Goal: Task Accomplishment & Management: Manage account settings

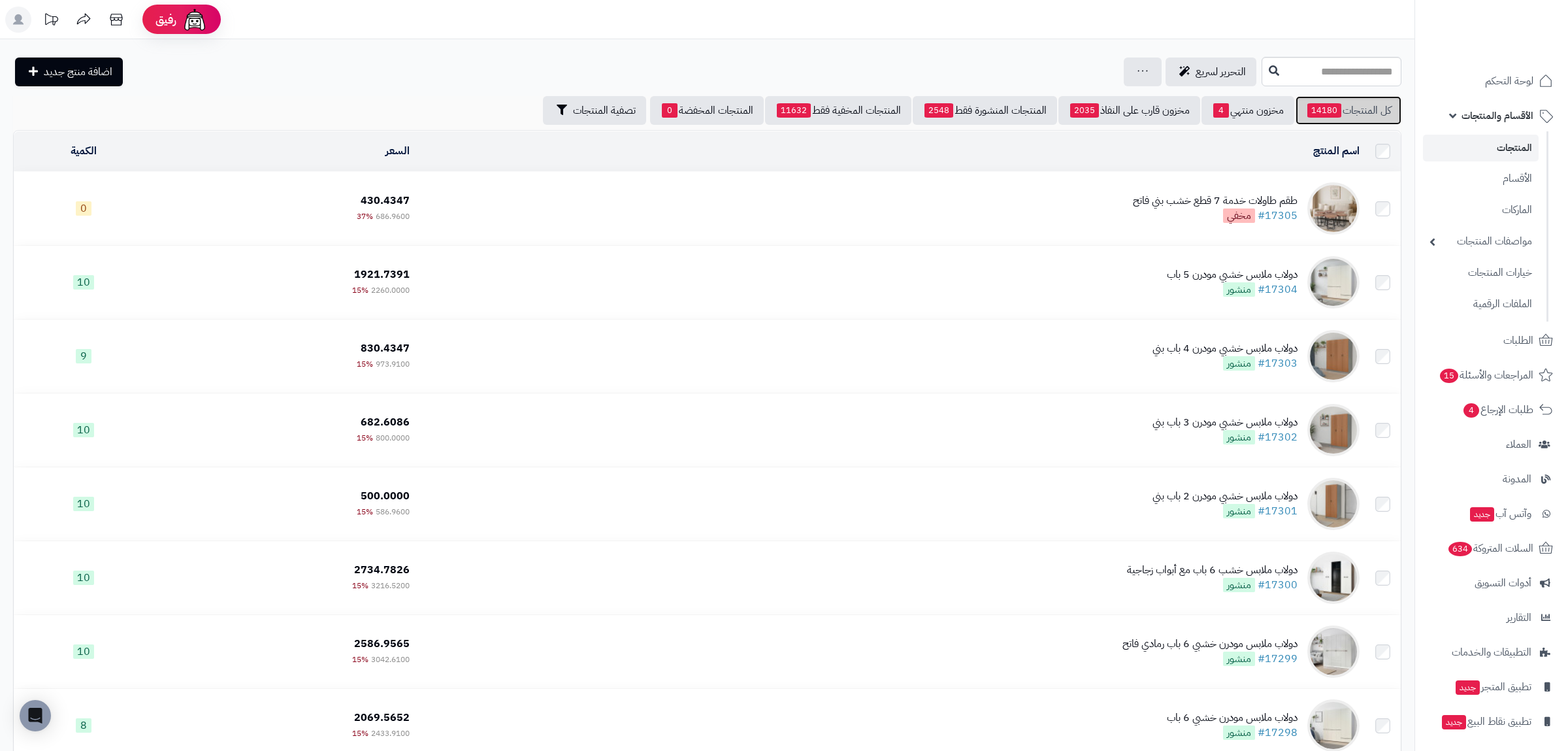
click at [1309, 104] on span "14180" at bounding box center [1324, 110] width 34 height 14
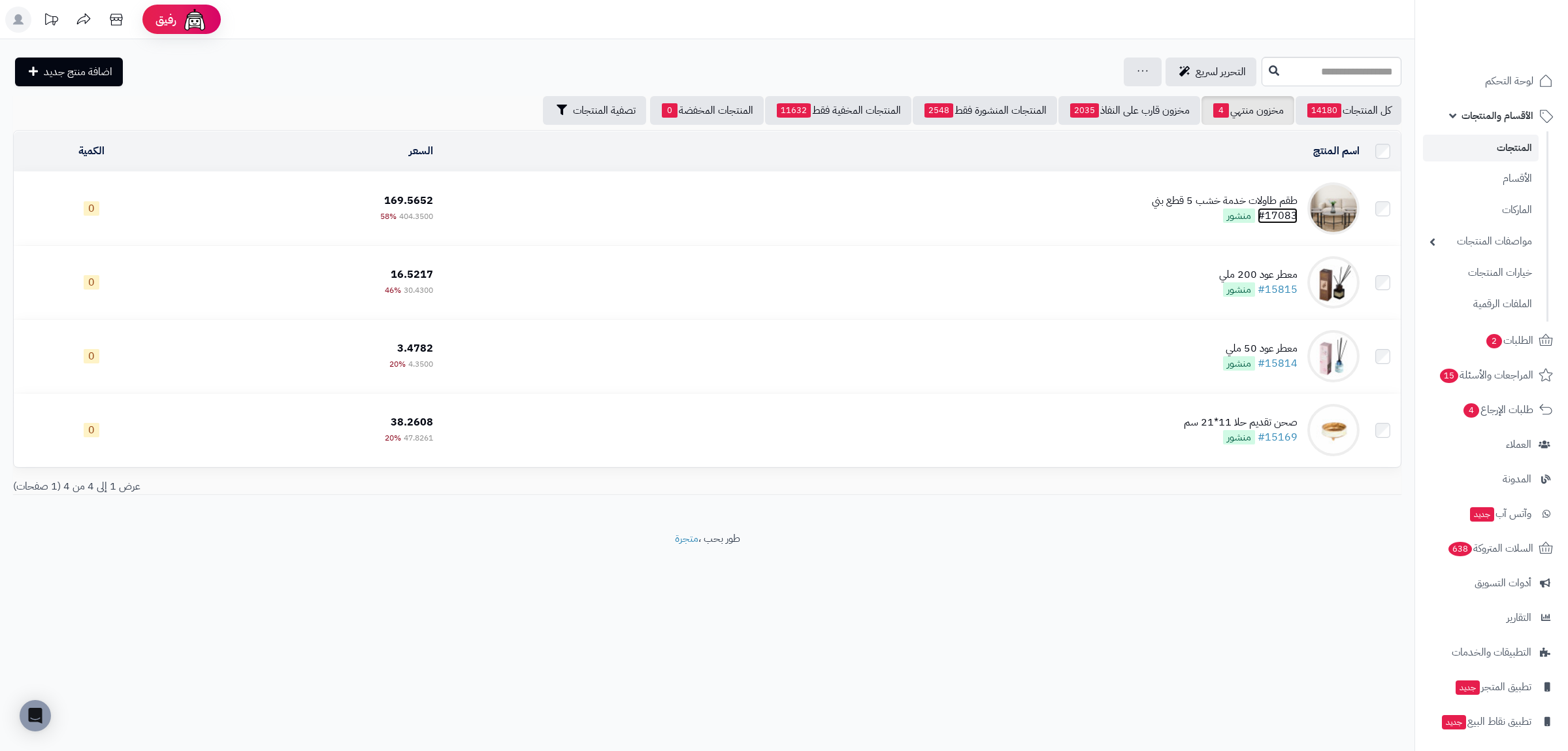
click at [1278, 213] on link "#17083" at bounding box center [1277, 216] width 40 height 16
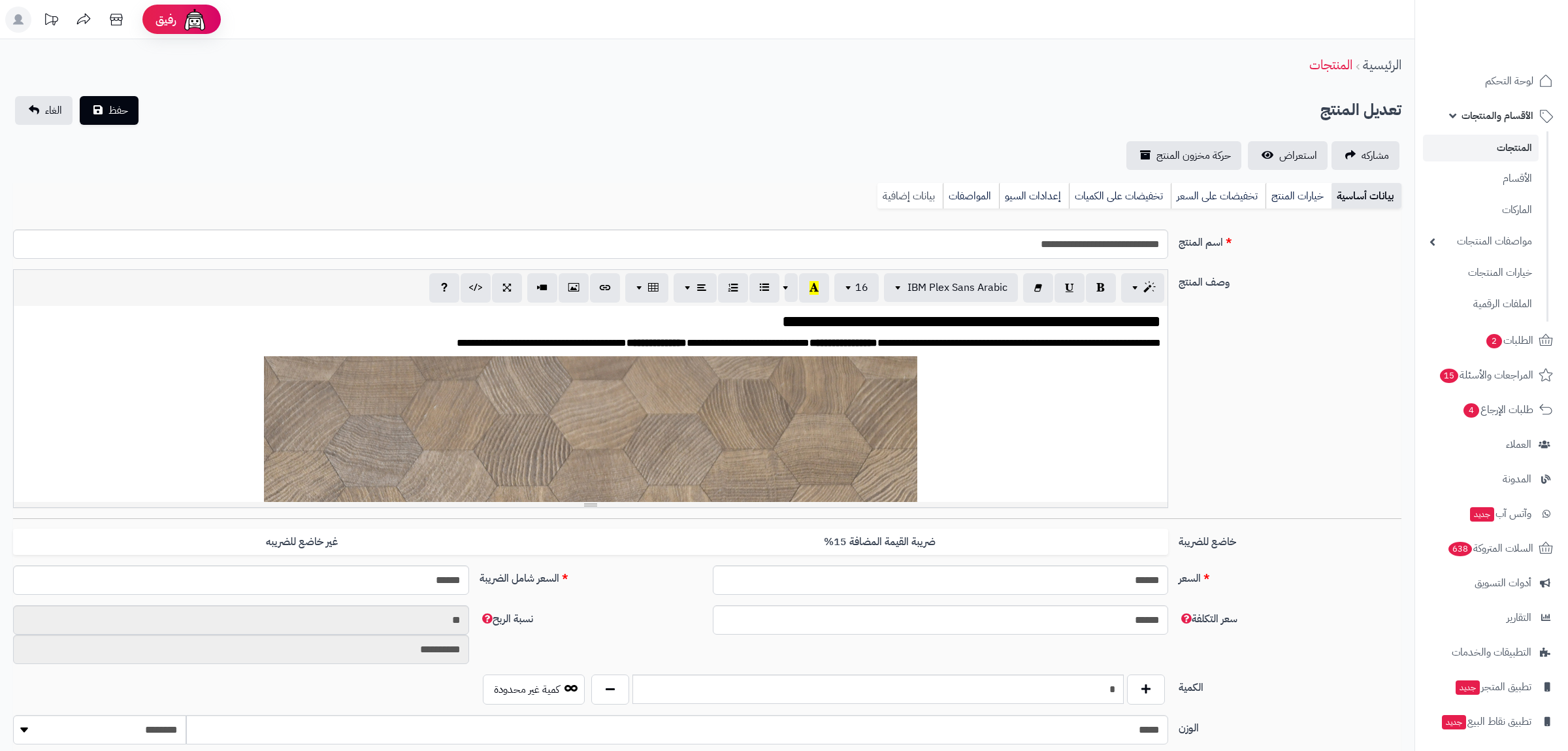
scroll to position [1736, 0]
click at [909, 187] on link "بيانات إضافية" at bounding box center [910, 195] width 66 height 26
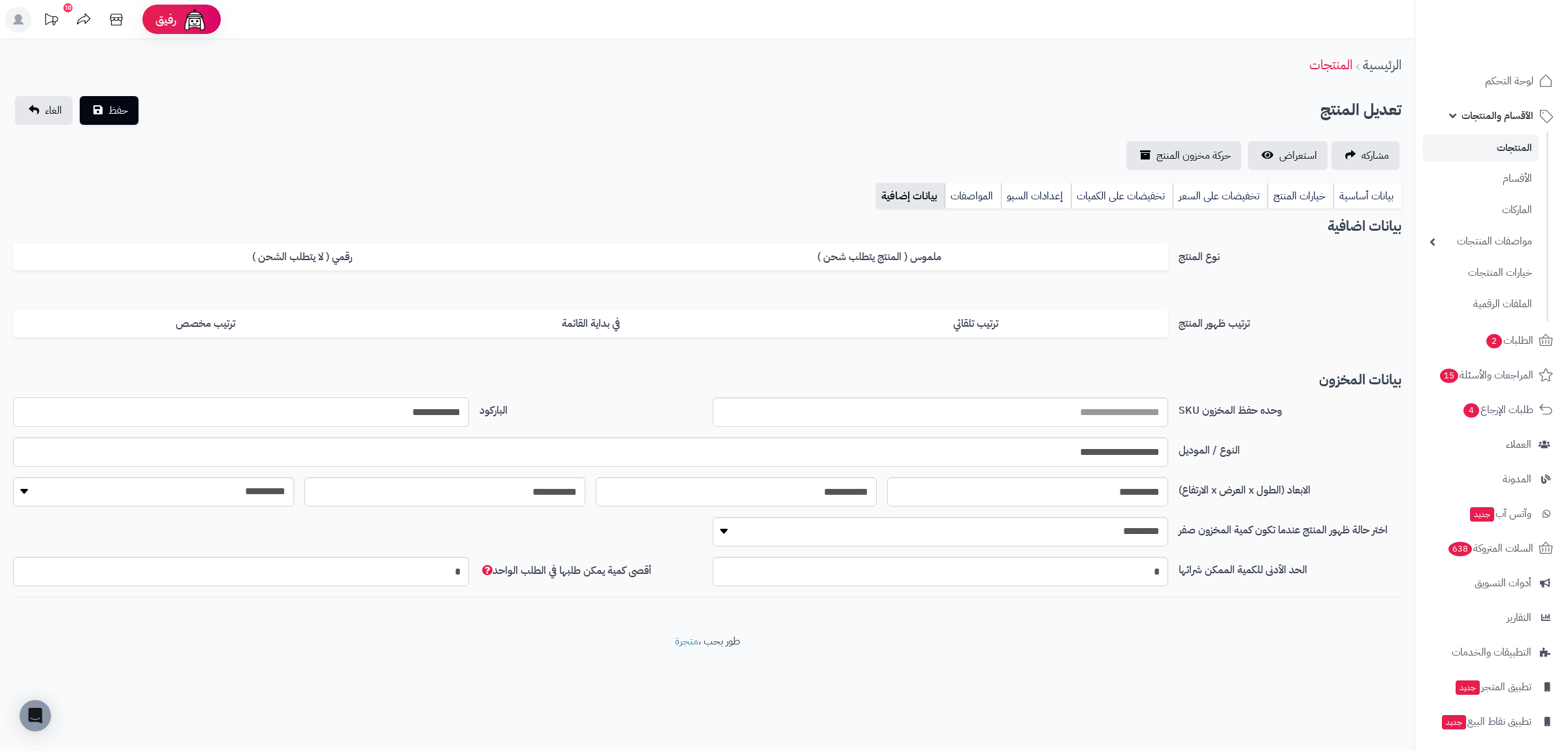
click at [404, 411] on input "**********" at bounding box center [241, 412] width 456 height 29
click at [1365, 190] on link "بيانات أساسية" at bounding box center [1367, 195] width 68 height 26
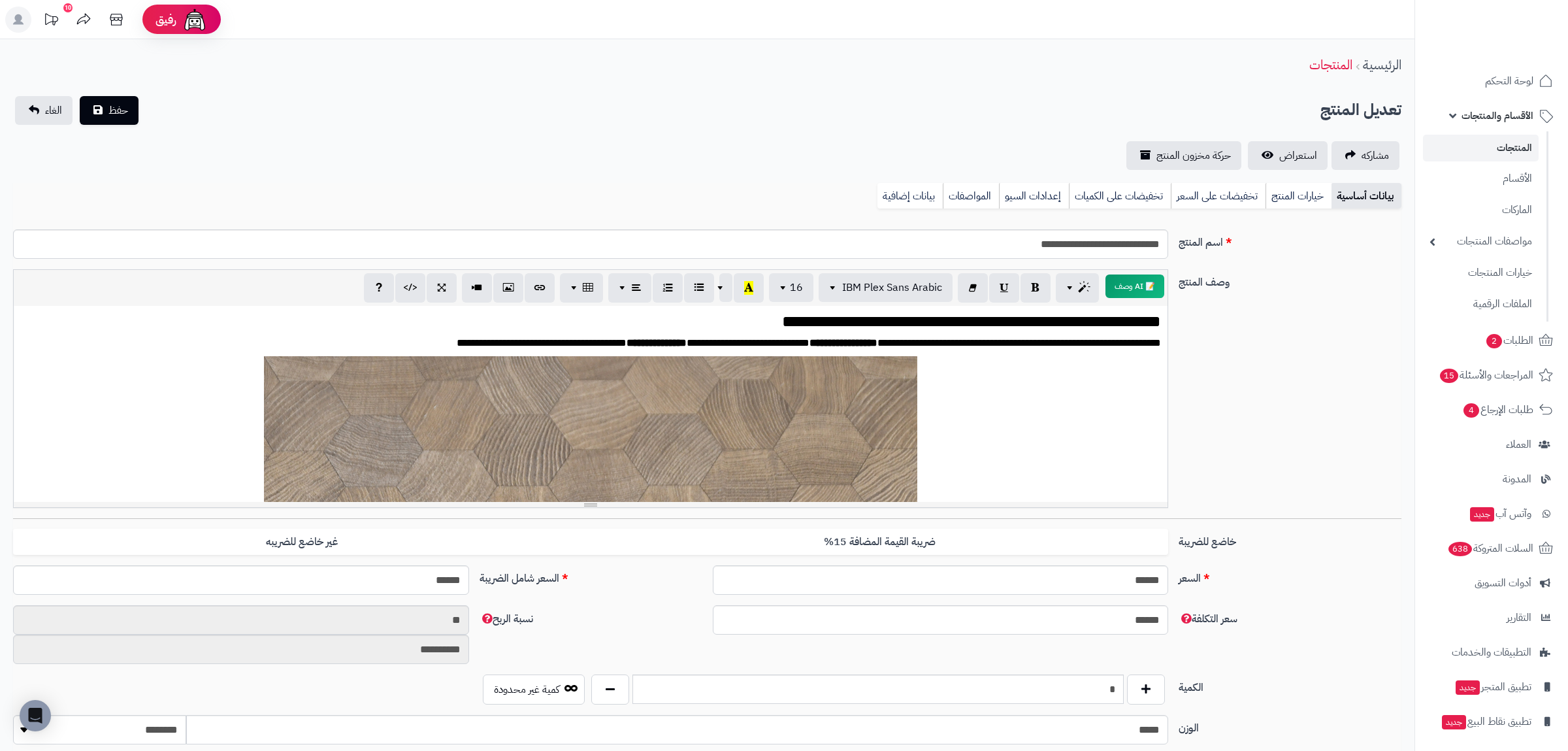
scroll to position [416, 0]
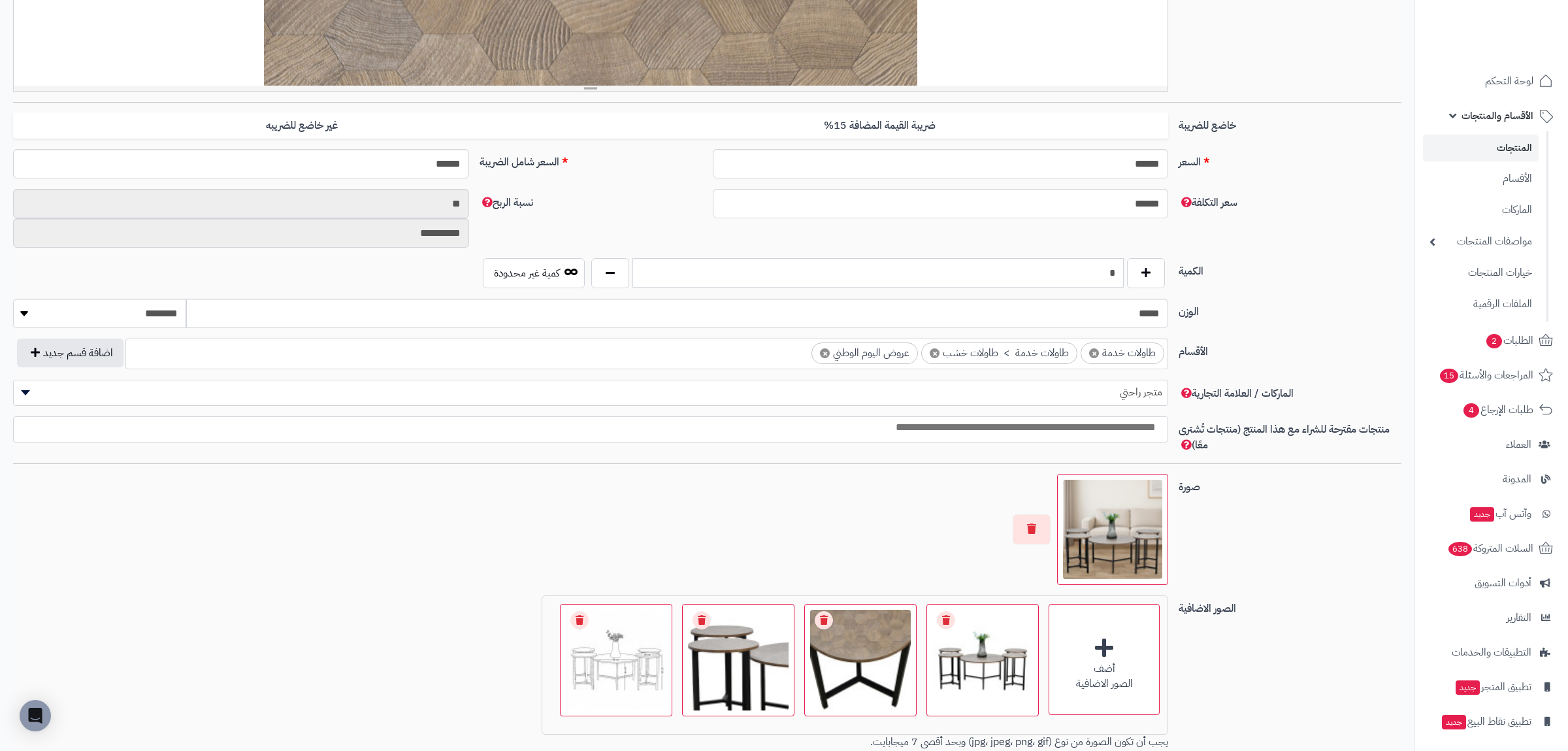
drag, startPoint x: 1106, startPoint y: 273, endPoint x: 1151, endPoint y: 264, distance: 45.9
click at [1123, 264] on input "*" at bounding box center [879, 273] width 492 height 29
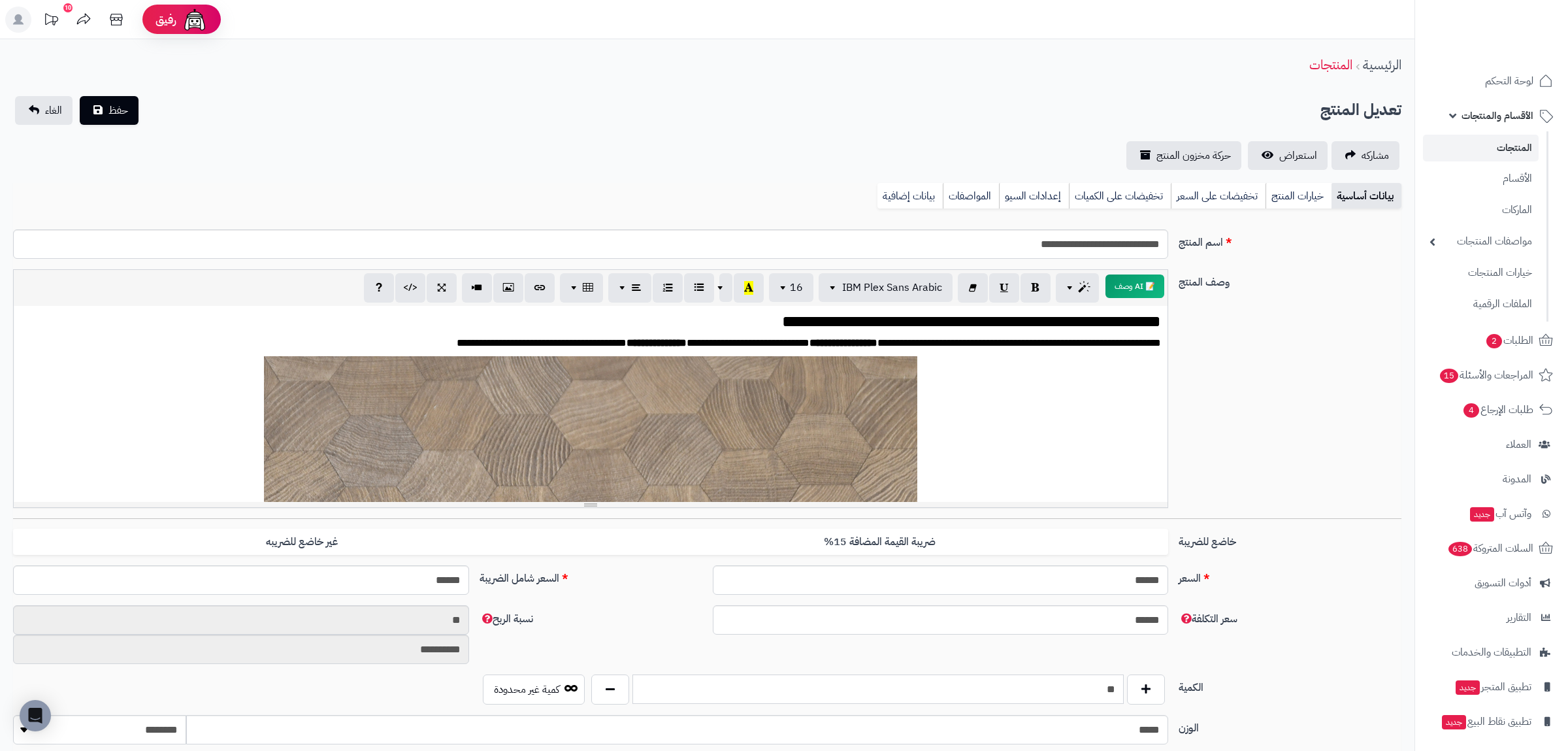
type input "**"
click at [1251, 281] on label "وصف المنتج" at bounding box center [1289, 280] width 233 height 21
click at [0, 0] on textarea "وصف المنتج" at bounding box center [0, 0] width 0 height 0
click at [101, 120] on button "حفظ" at bounding box center [109, 109] width 59 height 28
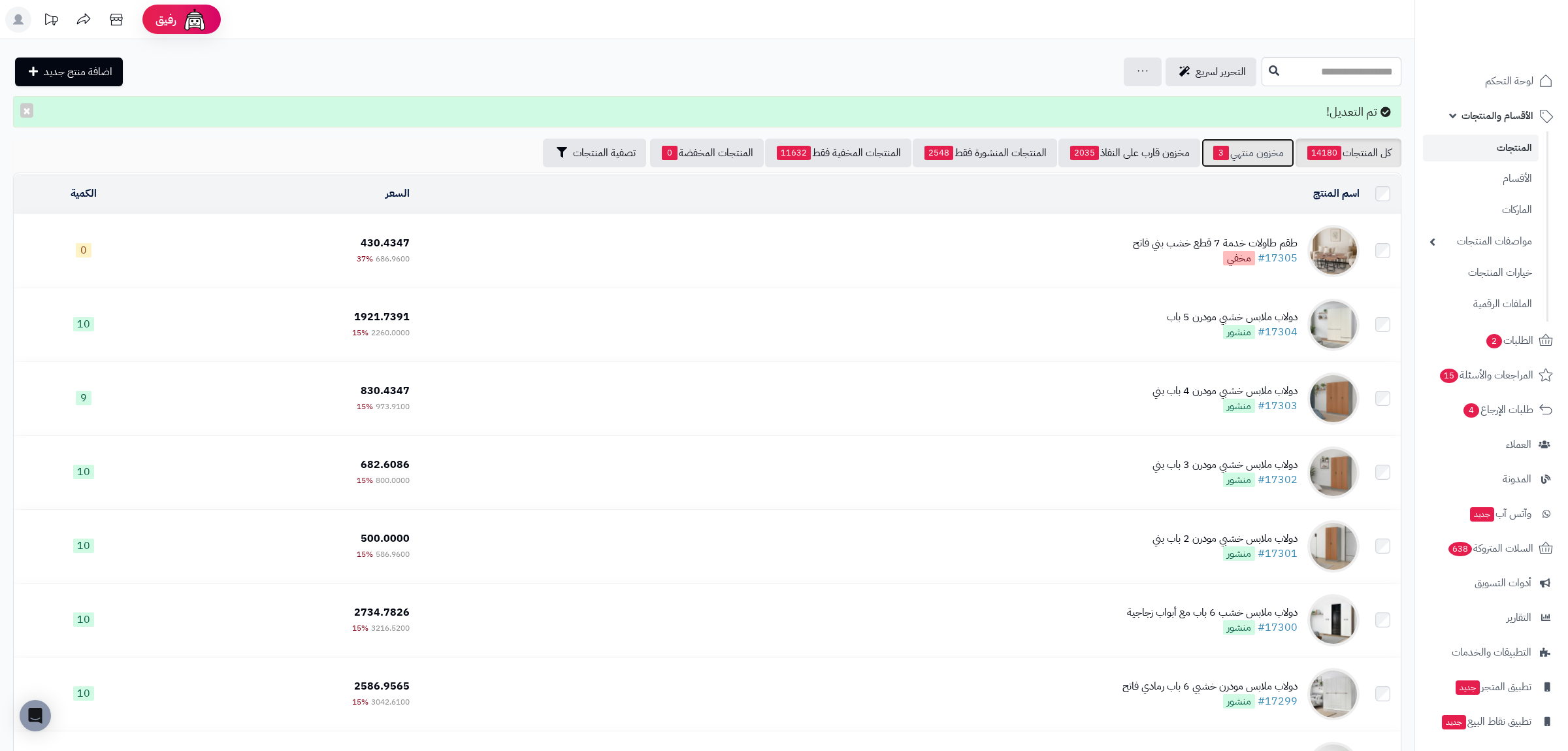
click at [1240, 150] on link "مخزون منتهي 3" at bounding box center [1248, 153] width 93 height 28
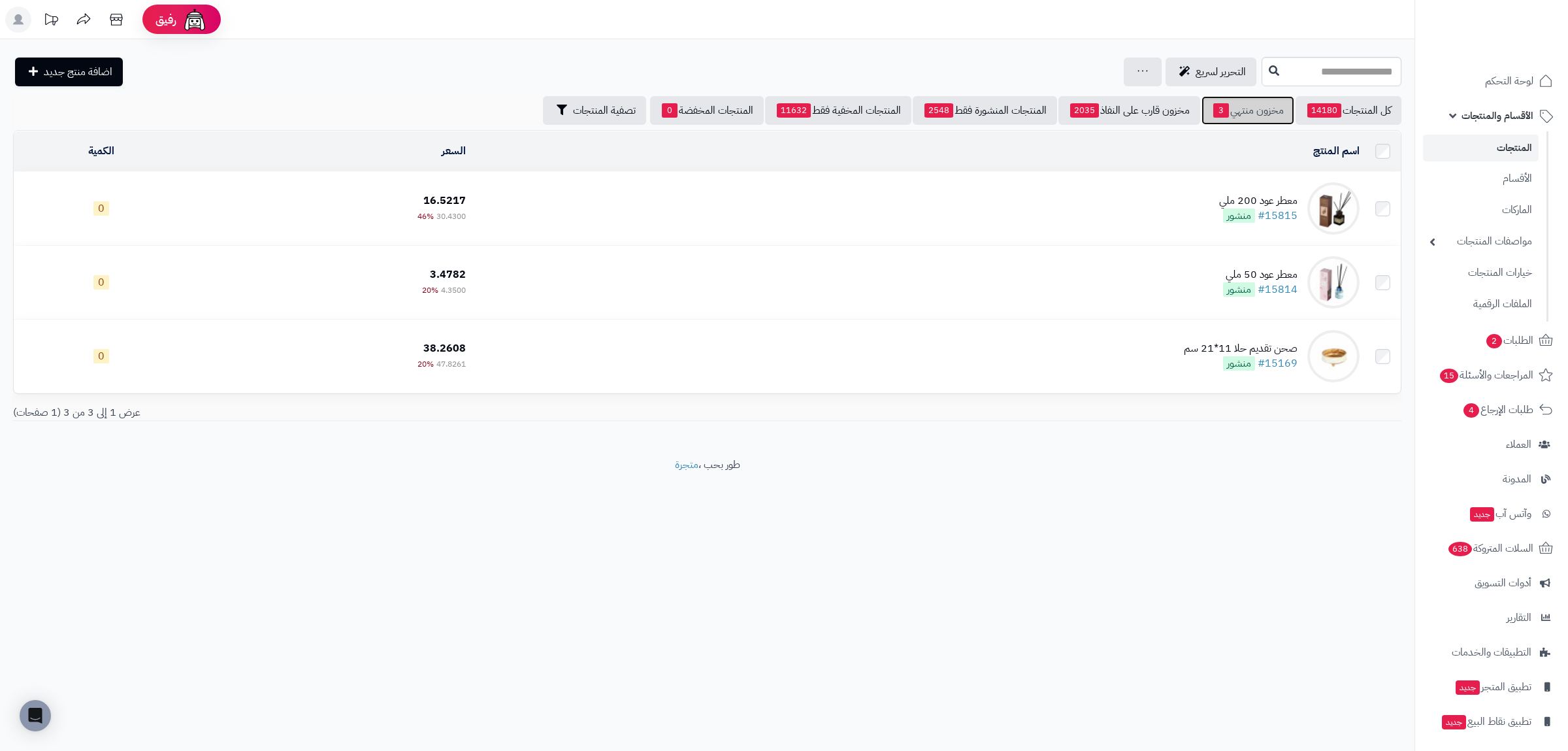
click at [1278, 115] on link "مخزون منتهي 3" at bounding box center [1248, 110] width 93 height 28
click at [1335, 110] on span "14180" at bounding box center [1324, 110] width 34 height 14
click at [1342, 108] on link "كل المنتجات 14180" at bounding box center [1348, 110] width 106 height 28
